Goal: Information Seeking & Learning: Learn about a topic

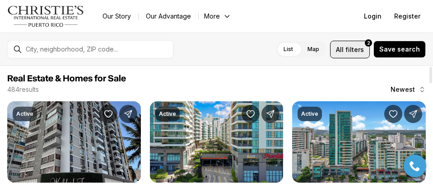
click at [344, 42] on button "All filters 2" at bounding box center [350, 50] width 40 height 18
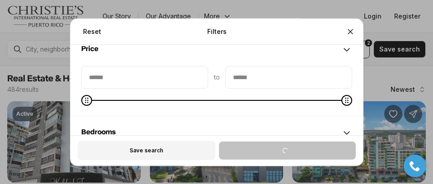
scroll to position [90, 0]
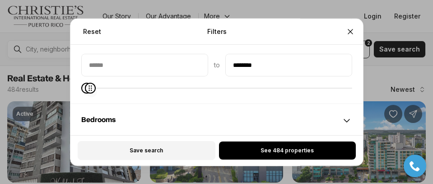
type input "********"
click at [84, 92] on span "Maximum" at bounding box center [89, 88] width 11 height 11
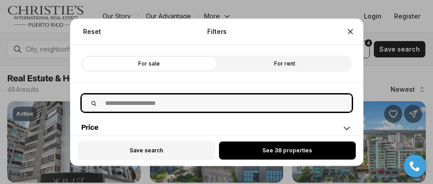
click at [162, 107] on input "text" at bounding box center [226, 102] width 252 height 17
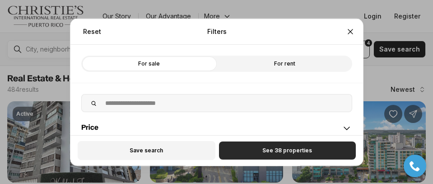
click at [285, 158] on button "See 38 properties" at bounding box center [286, 150] width 137 height 18
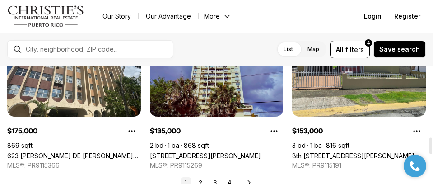
scroll to position [541, 0]
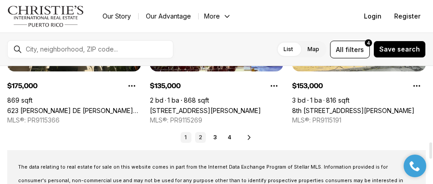
click at [202, 139] on link "2" at bounding box center [200, 137] width 11 height 11
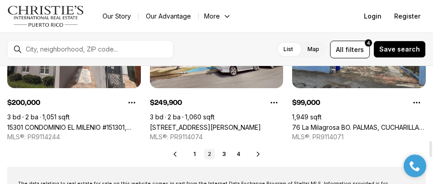
scroll to position [541, 0]
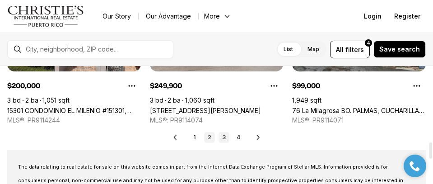
click at [222, 140] on link "3" at bounding box center [223, 137] width 11 height 11
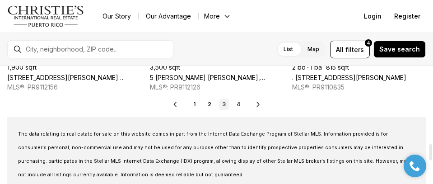
scroll to position [586, 0]
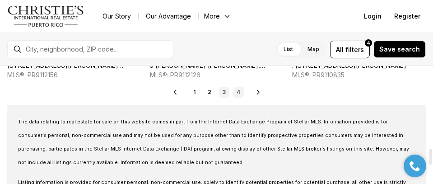
click at [238, 94] on link "4" at bounding box center [238, 92] width 11 height 11
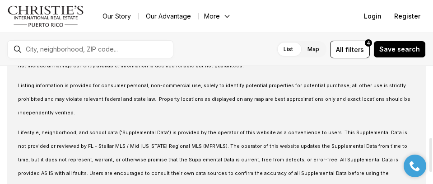
scroll to position [240, 0]
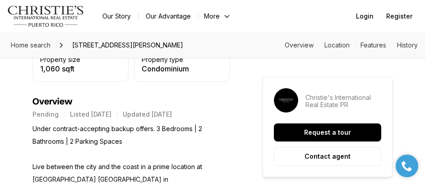
scroll to position [406, 0]
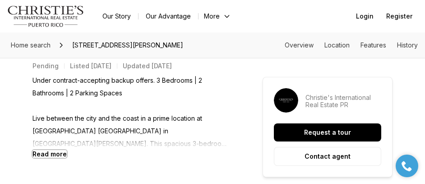
click at [43, 157] on b "Read more" at bounding box center [49, 154] width 34 height 8
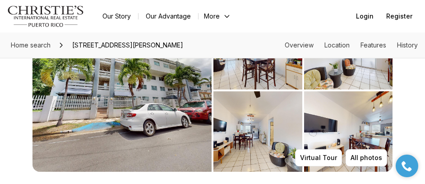
scroll to position [45, 0]
